Goal: Find specific page/section: Find specific page/section

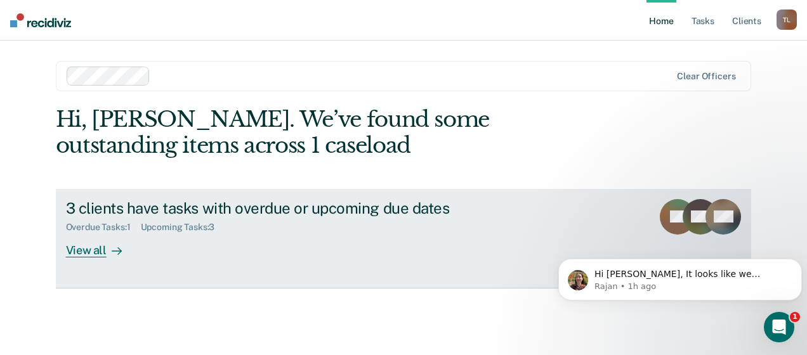
click at [99, 255] on div "View all" at bounding box center [101, 245] width 71 height 25
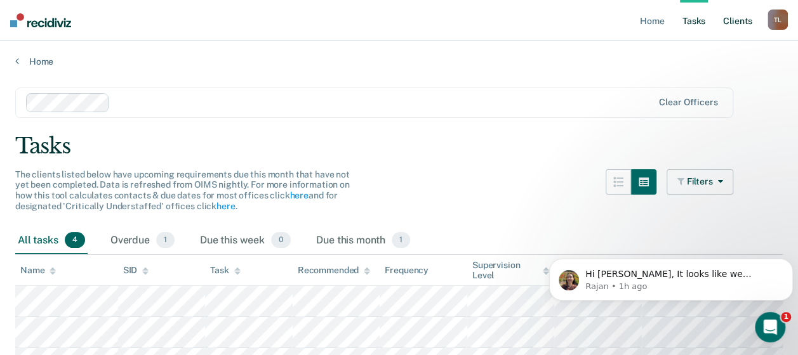
click at [739, 20] on link "Client s" at bounding box center [737, 20] width 34 height 41
